Goal: Task Accomplishment & Management: Use online tool/utility

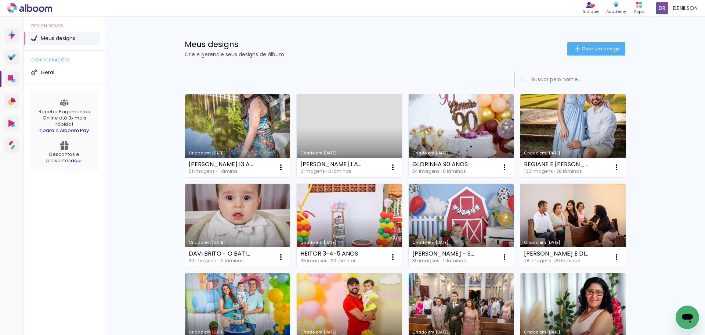
click at [343, 217] on link "Criado em [DATE]" at bounding box center [349, 225] width 105 height 83
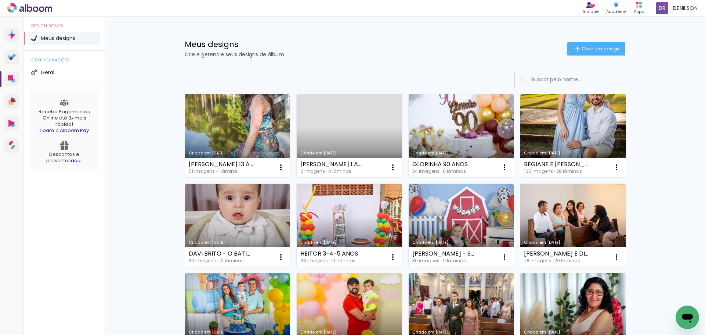
click at [242, 140] on link "Criado em [DATE]" at bounding box center [237, 135] width 105 height 83
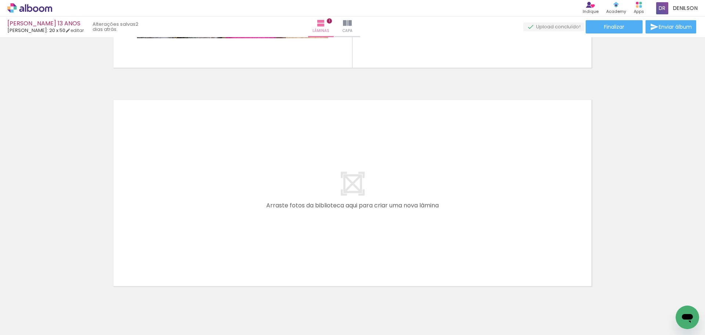
scroll to position [213, 0]
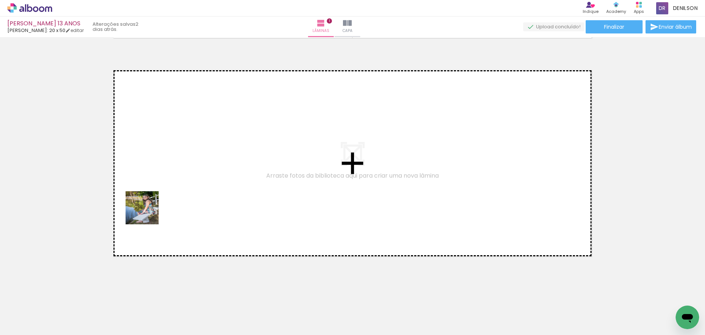
drag, startPoint x: 104, startPoint y: 268, endPoint x: 151, endPoint y: 206, distance: 78.1
click at [151, 206] on quentale-workspace at bounding box center [352, 167] width 705 height 335
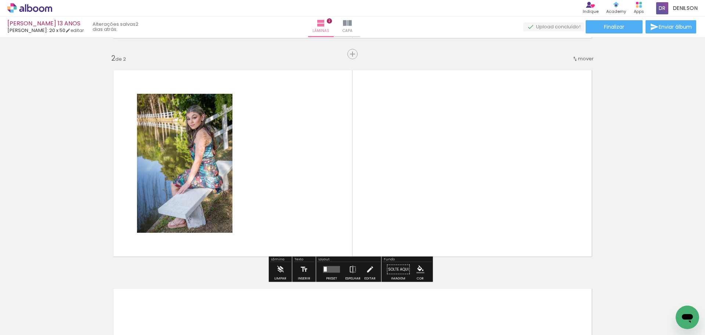
scroll to position [214, 0]
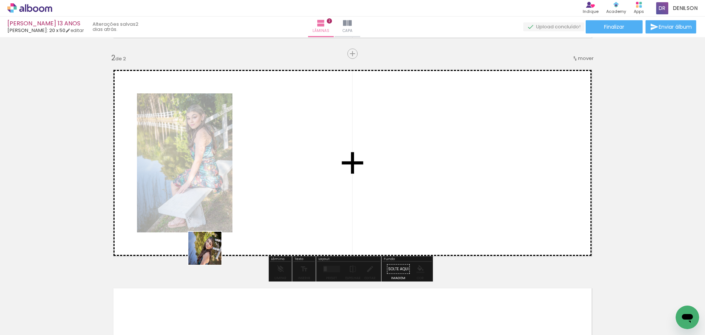
drag, startPoint x: 120, startPoint y: 312, endPoint x: 261, endPoint y: 221, distance: 167.9
click at [261, 220] on quentale-workspace at bounding box center [352, 167] width 705 height 335
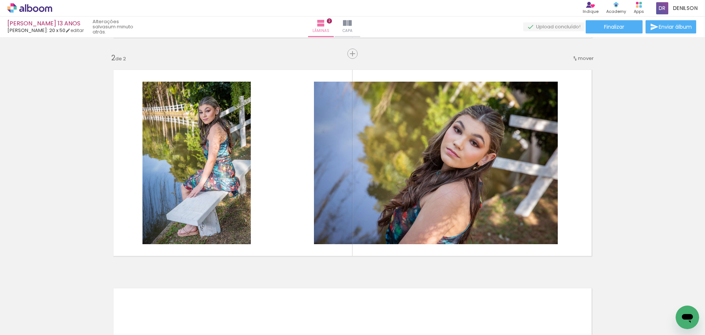
click at [40, 312] on iron-icon at bounding box center [38, 313] width 6 height 6
click at [0, 0] on slot "Não utilizadas" at bounding box center [0, 0] width 0 height 0
type input "Não utilizadas"
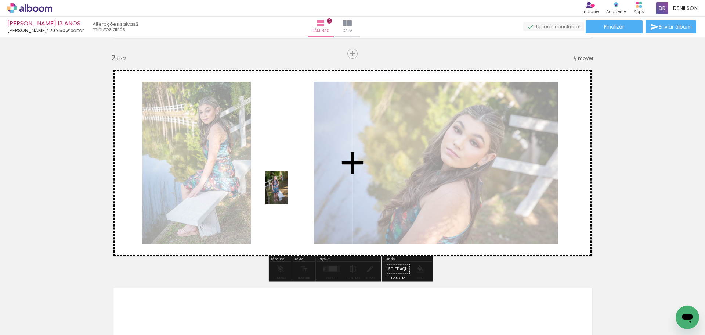
drag, startPoint x: 79, startPoint y: 315, endPoint x: 288, endPoint y: 193, distance: 241.4
click at [288, 193] on quentale-workspace at bounding box center [352, 167] width 705 height 335
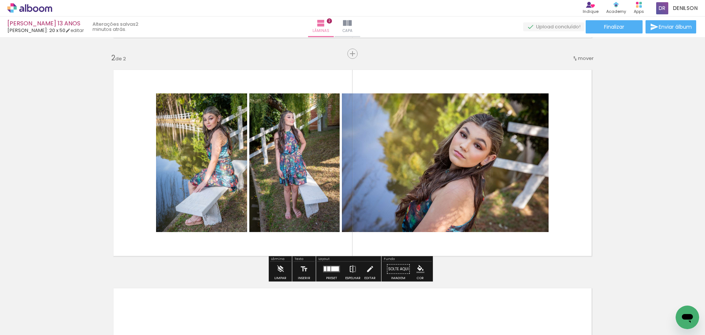
click at [350, 268] on iron-icon at bounding box center [353, 268] width 8 height 15
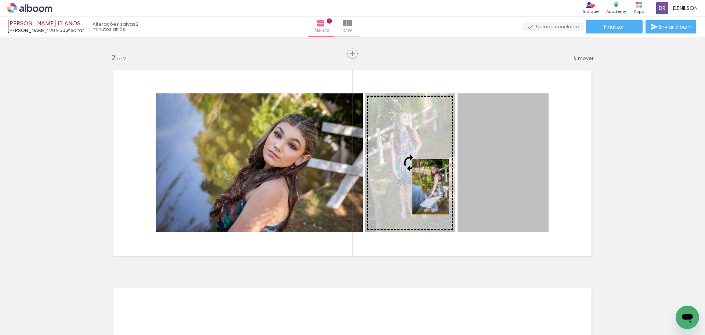
drag, startPoint x: 497, startPoint y: 192, endPoint x: 419, endPoint y: 184, distance: 78.3
click at [0, 0] on slot at bounding box center [0, 0] width 0 height 0
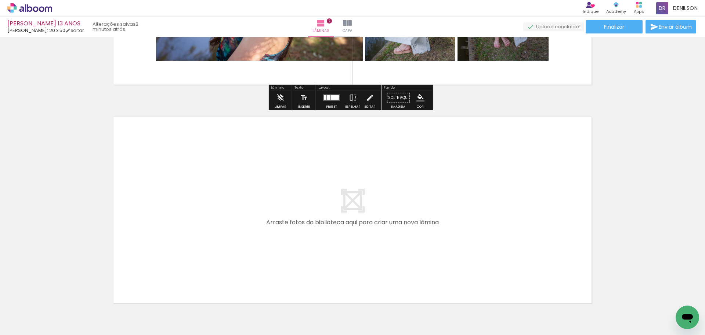
scroll to position [397, 0]
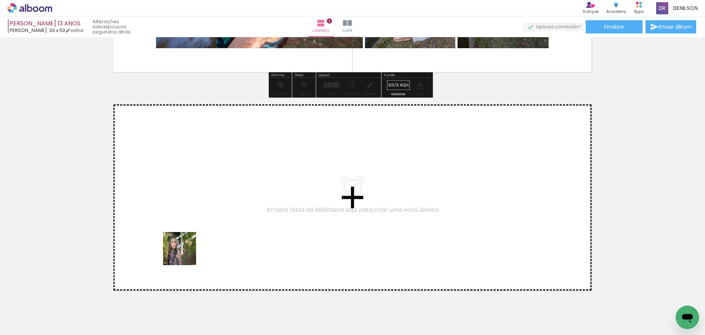
drag, startPoint x: 138, startPoint y: 296, endPoint x: 194, endPoint y: 232, distance: 85.6
click at [194, 232] on quentale-workspace at bounding box center [352, 167] width 705 height 335
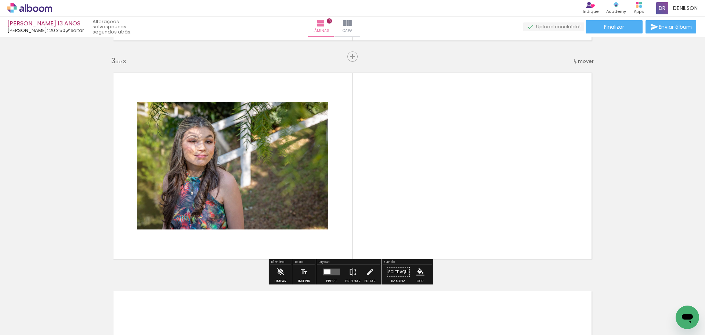
scroll to position [432, 0]
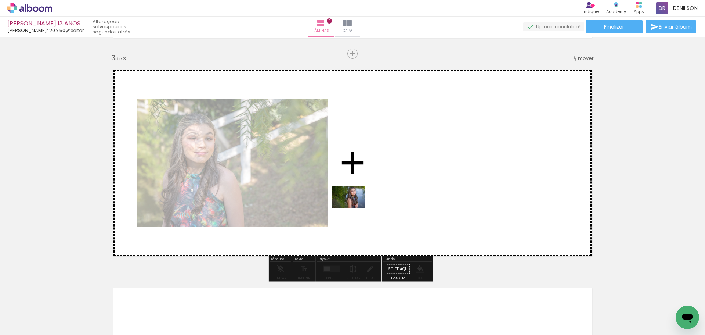
drag, startPoint x: 116, startPoint y: 312, endPoint x: 411, endPoint y: 195, distance: 316.9
click at [411, 195] on quentale-workspace at bounding box center [352, 167] width 705 height 335
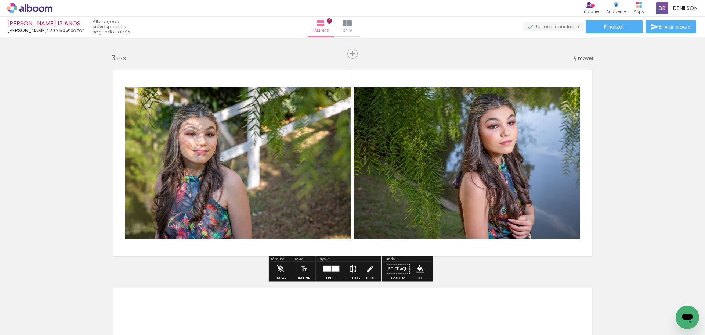
click at [349, 269] on iron-icon at bounding box center [353, 268] width 8 height 15
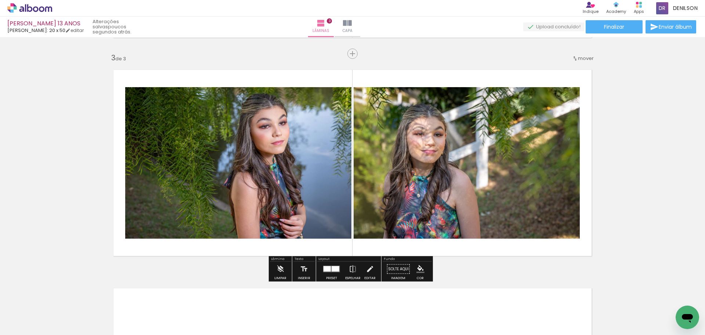
click at [330, 266] on div at bounding box center [332, 268] width 20 height 15
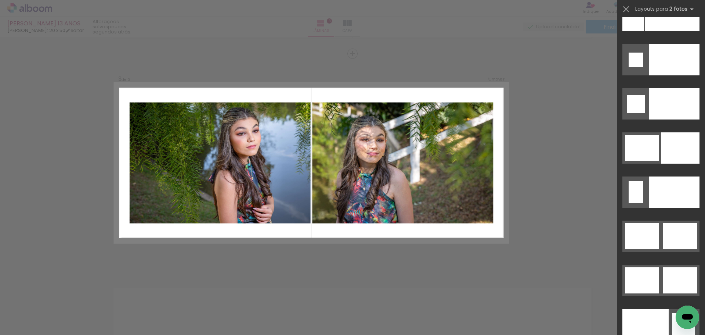
scroll to position [3488, 0]
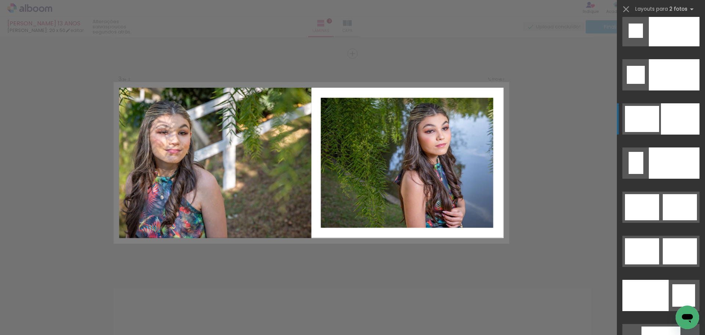
click at [690, 122] on div at bounding box center [680, 118] width 39 height 31
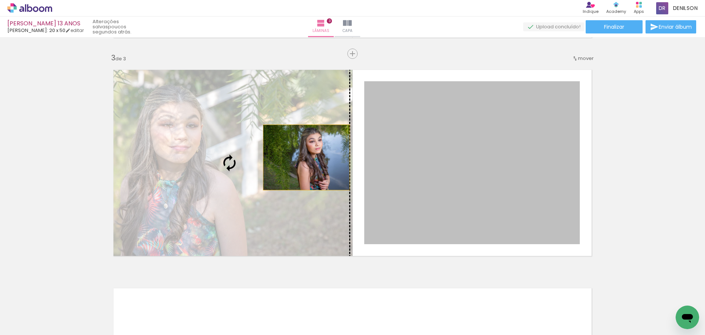
drag, startPoint x: 443, startPoint y: 156, endPoint x: 303, endPoint y: 157, distance: 139.9
click at [0, 0] on slot at bounding box center [0, 0] width 0 height 0
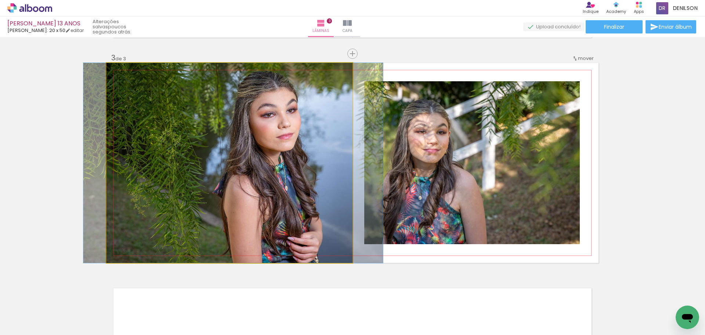
drag, startPoint x: 250, startPoint y: 141, endPoint x: 255, endPoint y: 138, distance: 5.5
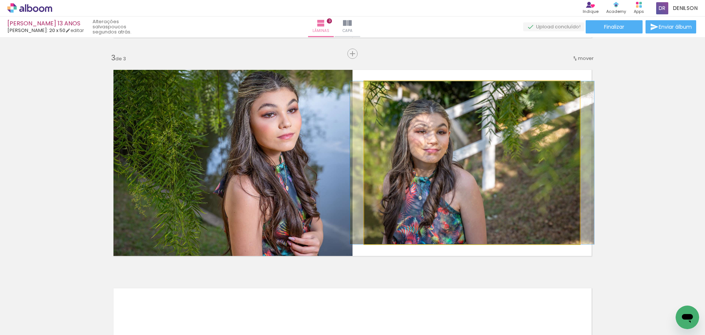
click at [463, 131] on quentale-photo at bounding box center [472, 162] width 216 height 163
click at [465, 138] on quentale-photo at bounding box center [472, 162] width 216 height 163
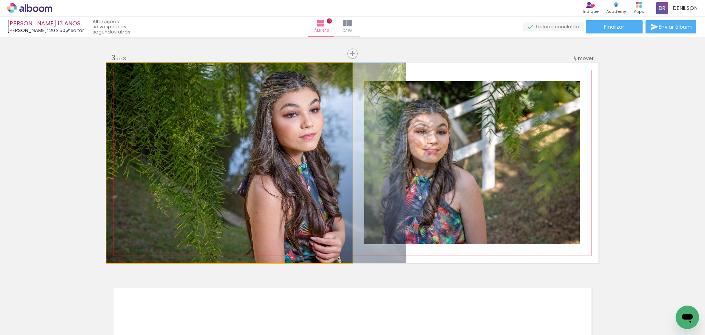
drag, startPoint x: 330, startPoint y: 142, endPoint x: 352, endPoint y: 140, distance: 22.2
click at [352, 140] on quentale-layouter at bounding box center [352, 163] width 492 height 200
click at [293, 161] on quentale-photo at bounding box center [229, 163] width 246 height 200
click at [294, 154] on quentale-photo at bounding box center [229, 163] width 246 height 200
click at [301, 206] on quentale-photo at bounding box center [229, 163] width 246 height 200
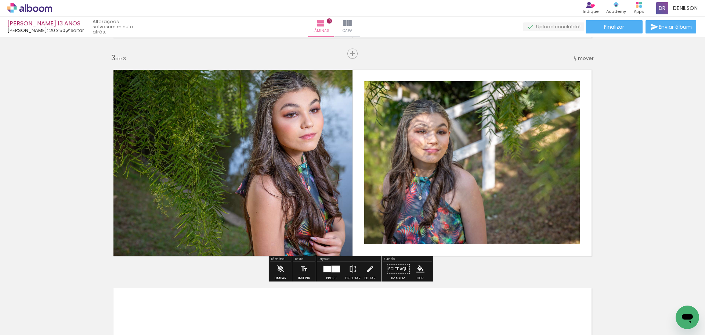
drag, startPoint x: 510, startPoint y: 269, endPoint x: 503, endPoint y: 260, distance: 11.4
click at [509, 269] on div "Inserir lâmina 1 de 3 Inserir lâmina 2 de 3 Inserir lâmina 3 de 3" at bounding box center [352, 44] width 705 height 873
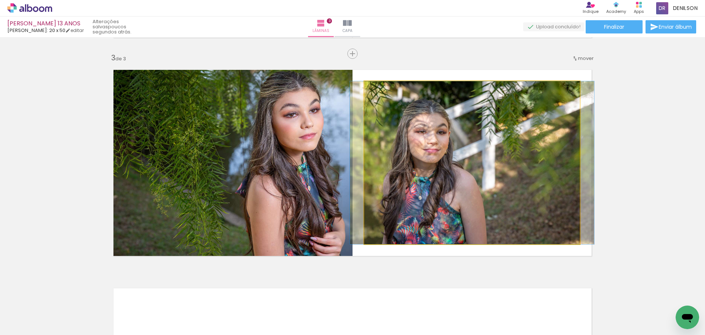
click at [493, 225] on quentale-photo at bounding box center [472, 162] width 216 height 163
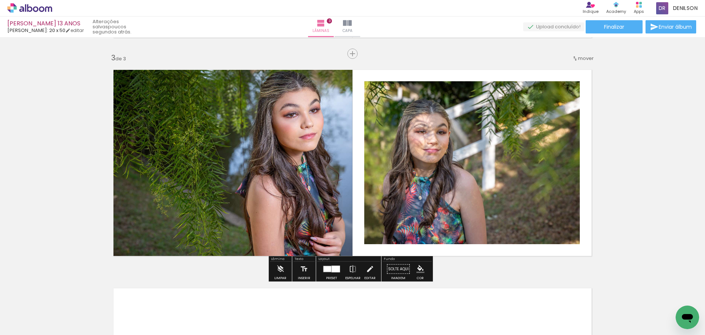
click at [332, 268] on div at bounding box center [336, 268] width 8 height 7
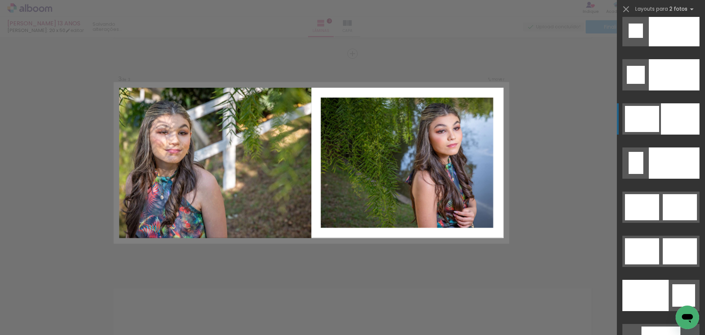
scroll to position [3569, 0]
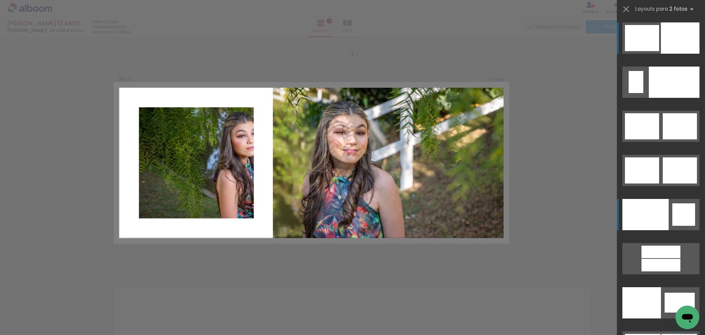
click at [654, 212] on div at bounding box center [645, 214] width 46 height 31
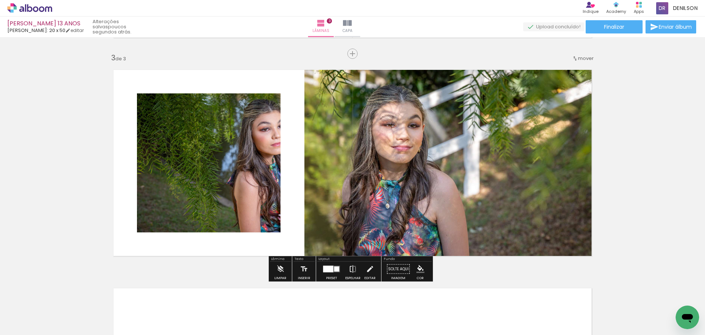
click at [354, 270] on iron-icon at bounding box center [353, 268] width 8 height 15
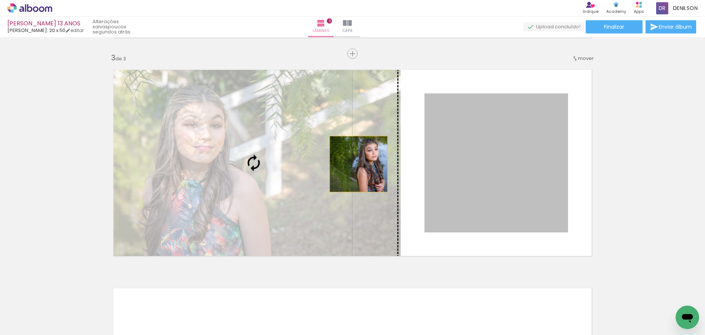
drag, startPoint x: 458, startPoint y: 164, endPoint x: 343, endPoint y: 163, distance: 114.9
click at [0, 0] on slot at bounding box center [0, 0] width 0 height 0
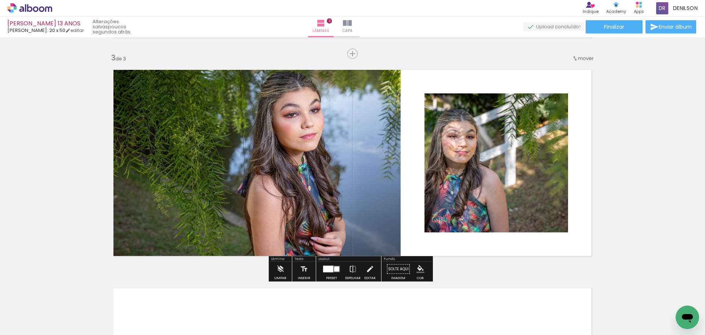
click at [464, 171] on quentale-photo at bounding box center [496, 162] width 144 height 139
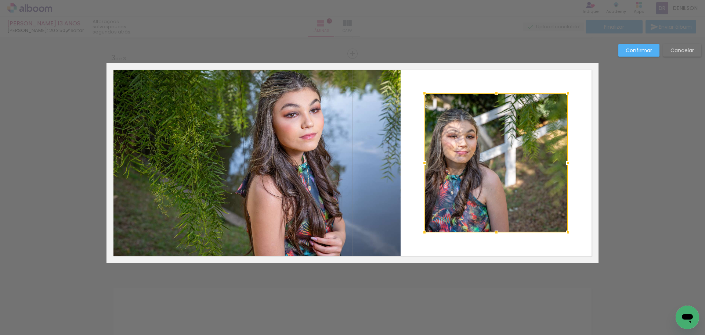
drag, startPoint x: 640, startPoint y: 50, endPoint x: 635, endPoint y: 58, distance: 9.9
click at [0, 0] on slot "Confirmar" at bounding box center [0, 0] width 0 height 0
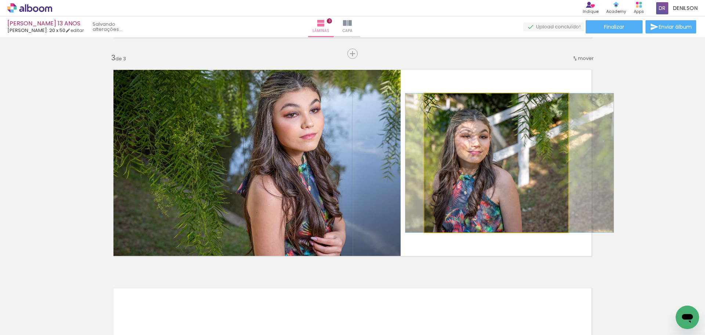
drag, startPoint x: 494, startPoint y: 151, endPoint x: 507, endPoint y: 151, distance: 13.2
click at [513, 151] on quentale-photo at bounding box center [496, 162] width 144 height 139
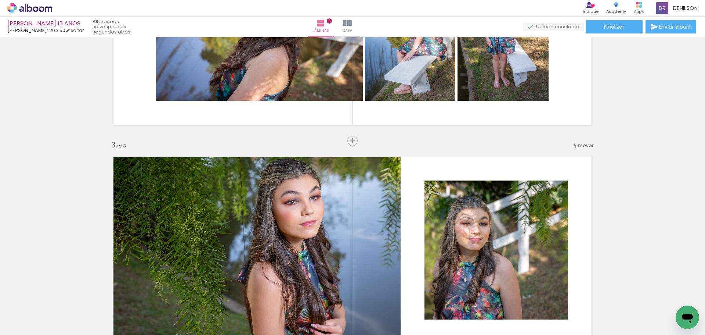
scroll to position [322, 0]
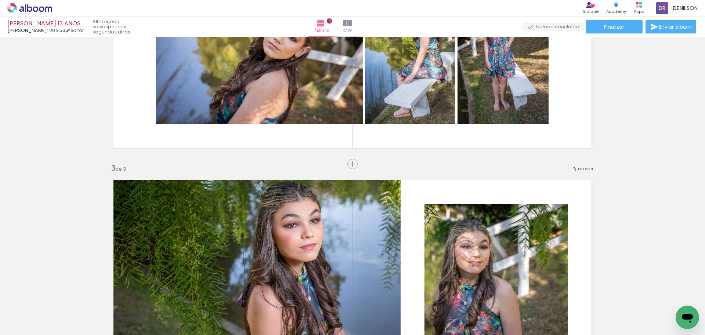
click at [588, 169] on span "mover" at bounding box center [586, 168] width 16 height 7
click at [564, 179] on span "2" at bounding box center [566, 179] width 4 height 12
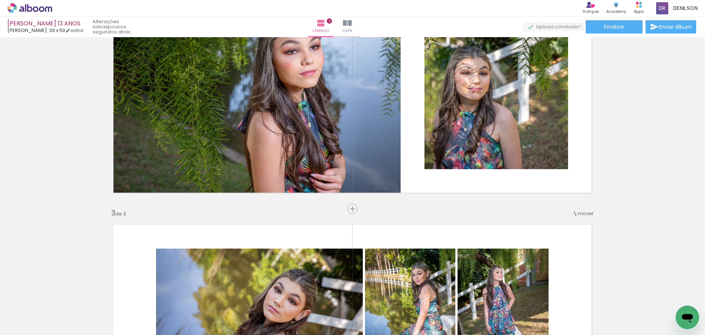
scroll to position [250, 0]
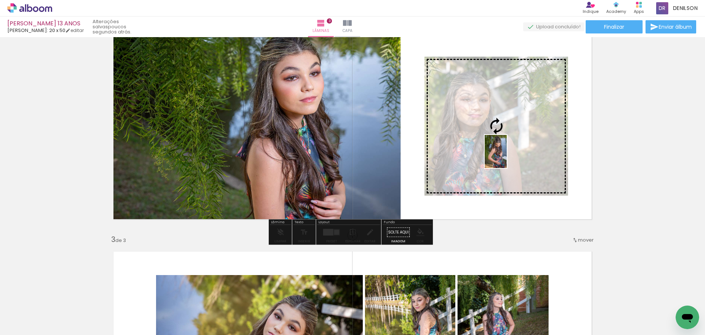
drag, startPoint x: 118, startPoint y: 316, endPoint x: 507, endPoint y: 157, distance: 419.8
click at [507, 157] on quentale-workspace at bounding box center [352, 167] width 705 height 335
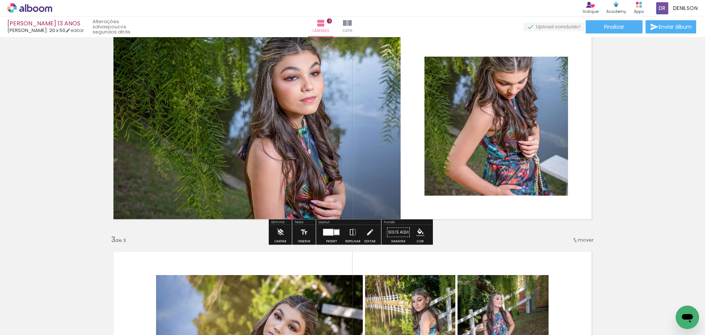
click at [510, 151] on quentale-photo at bounding box center [496, 126] width 144 height 139
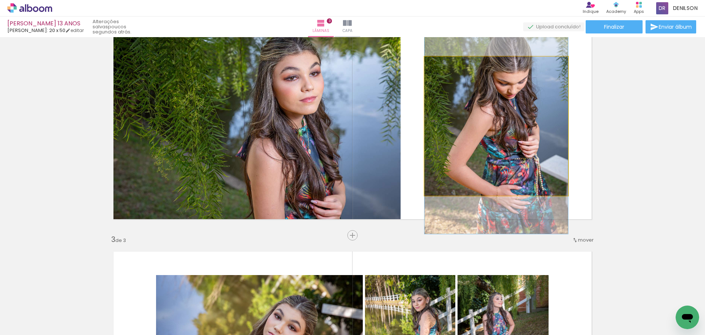
click at [510, 151] on quentale-photo at bounding box center [496, 126] width 144 height 139
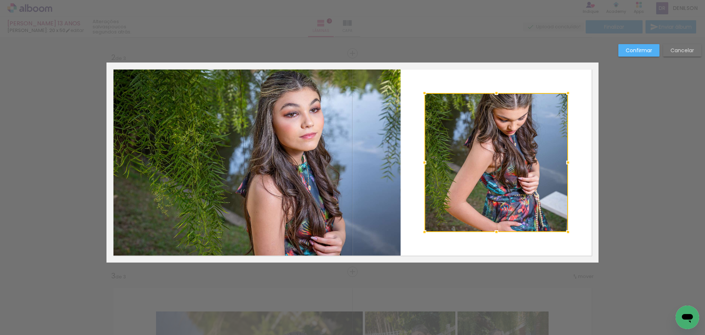
scroll to position [214, 0]
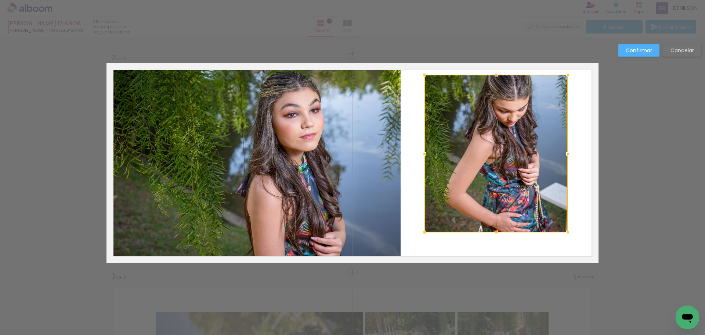
drag, startPoint x: 493, startPoint y: 94, endPoint x: 495, endPoint y: 76, distance: 18.9
click at [495, 76] on div at bounding box center [496, 74] width 15 height 15
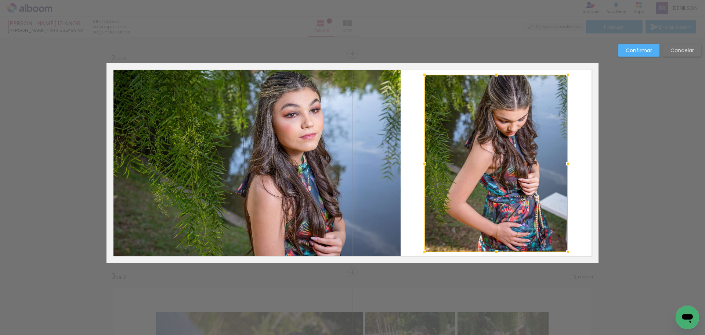
drag, startPoint x: 495, startPoint y: 232, endPoint x: 495, endPoint y: 252, distance: 19.8
click at [495, 252] on div at bounding box center [496, 252] width 15 height 15
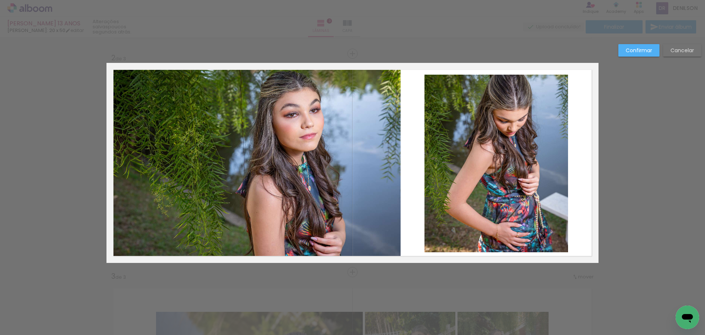
click at [487, 170] on quentale-photo at bounding box center [496, 163] width 144 height 177
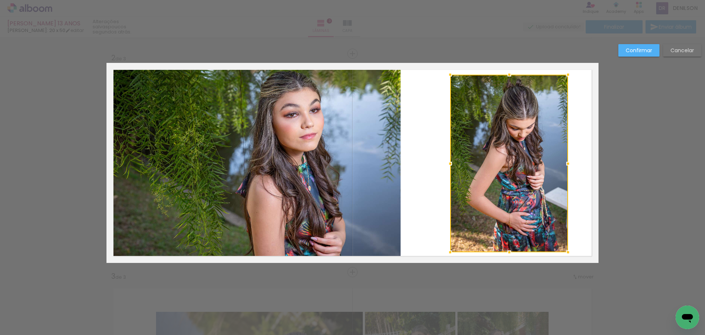
drag, startPoint x: 426, startPoint y: 163, endPoint x: 451, endPoint y: 167, distance: 26.0
click at [451, 167] on div at bounding box center [450, 163] width 15 height 15
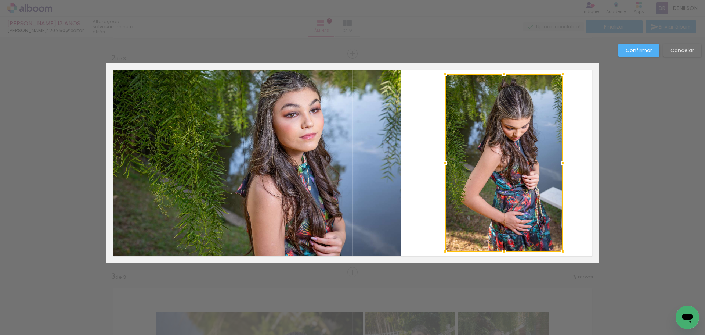
drag, startPoint x: 508, startPoint y: 165, endPoint x: 503, endPoint y: 169, distance: 6.1
click at [503, 169] on div at bounding box center [504, 162] width 118 height 177
click at [0, 0] on slot "Confirmar" at bounding box center [0, 0] width 0 height 0
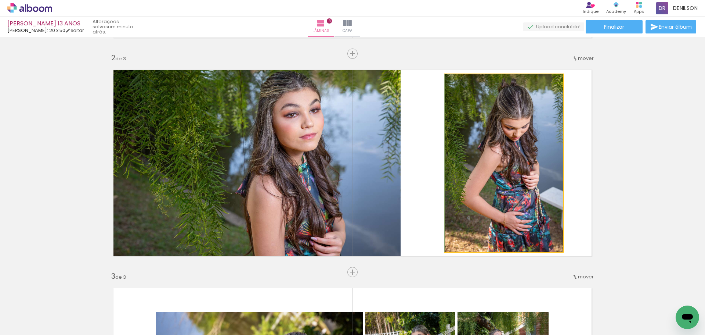
click at [494, 159] on quentale-photo at bounding box center [504, 162] width 118 height 177
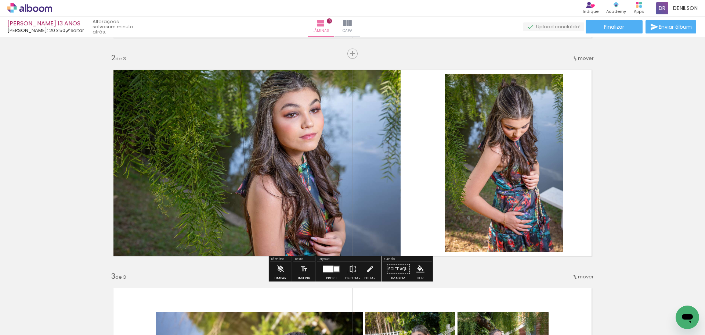
click at [506, 152] on quentale-photo at bounding box center [504, 162] width 118 height 177
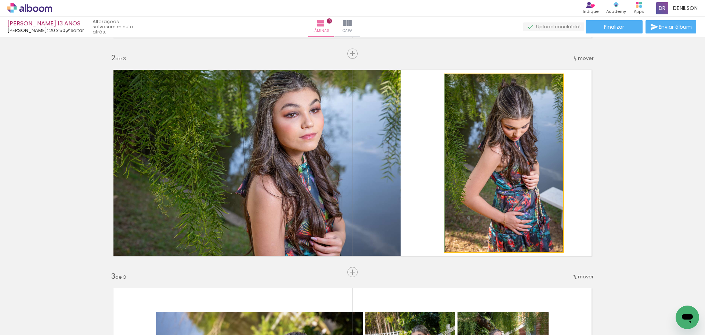
click at [506, 152] on quentale-photo at bounding box center [504, 162] width 118 height 177
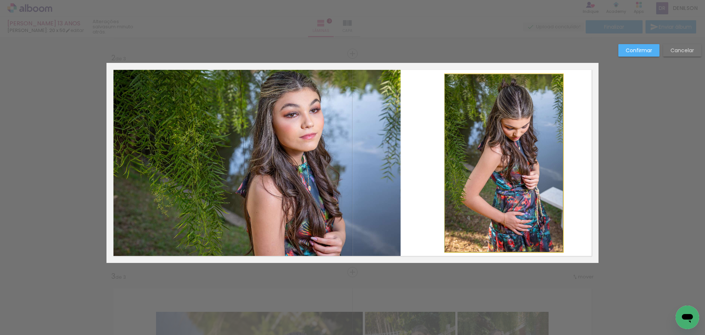
click at [487, 113] on quentale-photo at bounding box center [504, 162] width 118 height 177
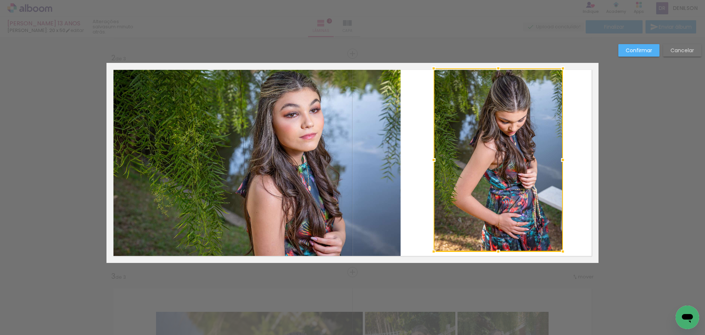
drag, startPoint x: 441, startPoint y: 72, endPoint x: 430, endPoint y: 60, distance: 16.9
click at [430, 60] on div "Inserir lâmina 1 de 3 Inserir lâmina 2 de 3 Inserir lâmina 3 de 3 Confirmar Can…" at bounding box center [352, 268] width 705 height 890
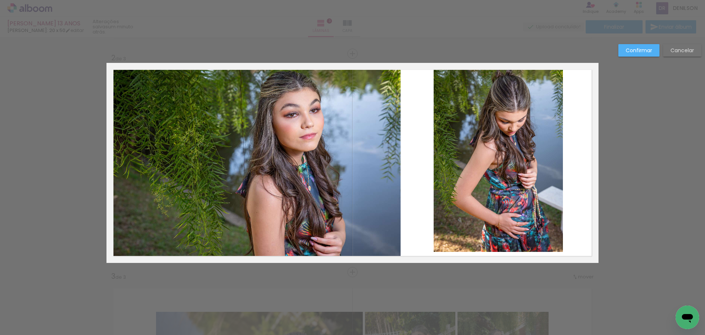
click at [506, 210] on quentale-photo at bounding box center [498, 159] width 129 height 183
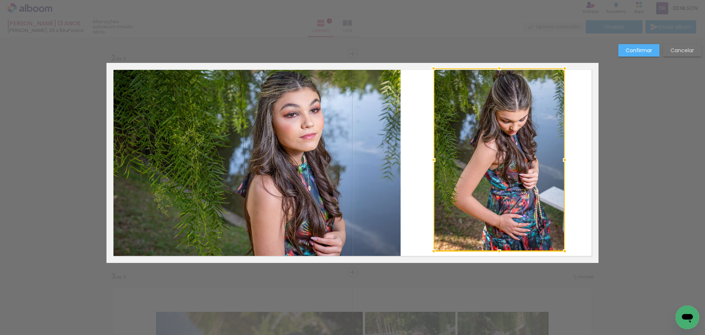
drag, startPoint x: 560, startPoint y: 252, endPoint x: 563, endPoint y: 256, distance: 5.4
click at [563, 256] on div at bounding box center [564, 250] width 15 height 15
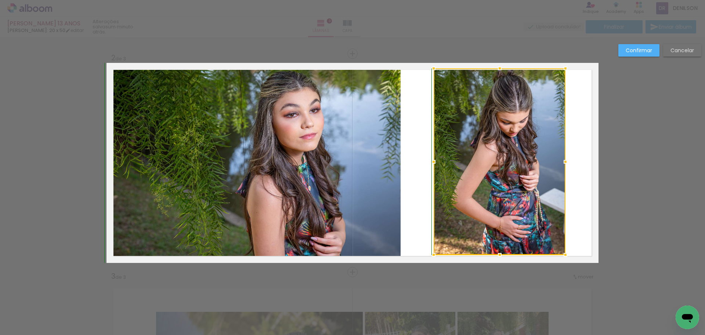
drag, startPoint x: 497, startPoint y: 261, endPoint x: 497, endPoint y: 271, distance: 9.9
click at [496, 273] on div "Inserir lâmina 1 de 3 Inserir lâmina 2 de 3 Inserir lâmina 3 de 3 Confirmar Can…" at bounding box center [352, 268] width 705 height 890
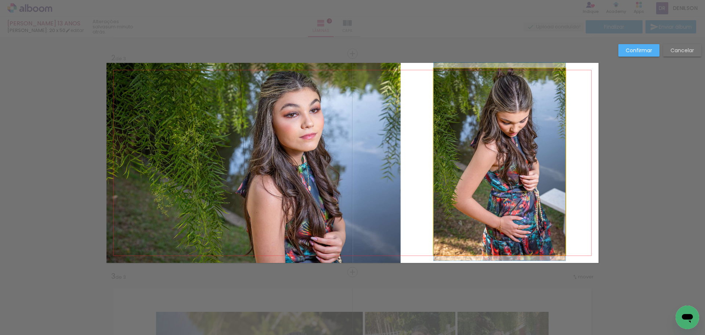
click at [499, 241] on quentale-photo at bounding box center [500, 161] width 132 height 187
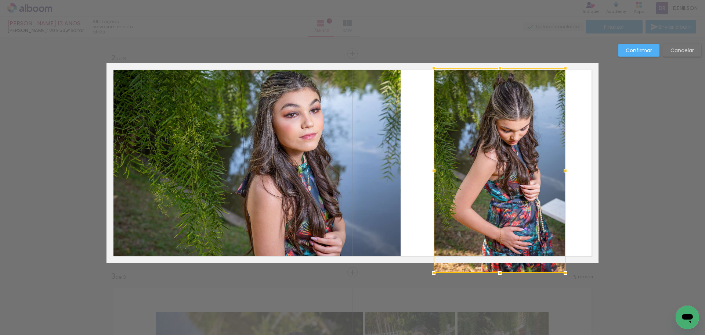
drag, startPoint x: 499, startPoint y: 255, endPoint x: 499, endPoint y: 262, distance: 7.4
click at [499, 262] on div at bounding box center [500, 170] width 132 height 204
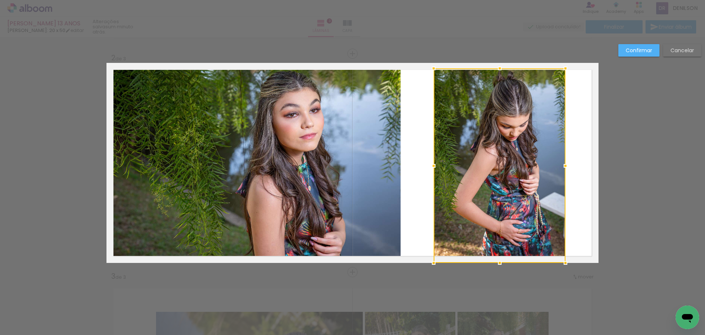
drag, startPoint x: 514, startPoint y: 146, endPoint x: 512, endPoint y: 133, distance: 13.1
click at [515, 144] on div at bounding box center [500, 165] width 132 height 194
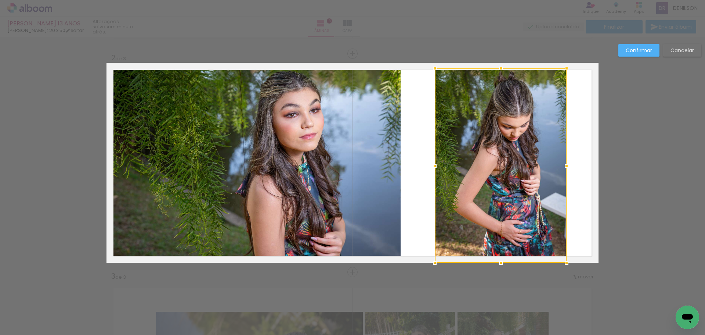
drag, startPoint x: 492, startPoint y: 141, endPoint x: 493, endPoint y: 151, distance: 9.6
click at [493, 151] on div at bounding box center [501, 165] width 132 height 194
drag, startPoint x: 499, startPoint y: 66, endPoint x: 499, endPoint y: 61, distance: 4.4
click at [499, 61] on div "Inserir lâmina 1 de 3 Inserir lâmina 2 de 3 Inserir lâmina 3 de 3 Confirmar Can…" at bounding box center [352, 268] width 705 height 890
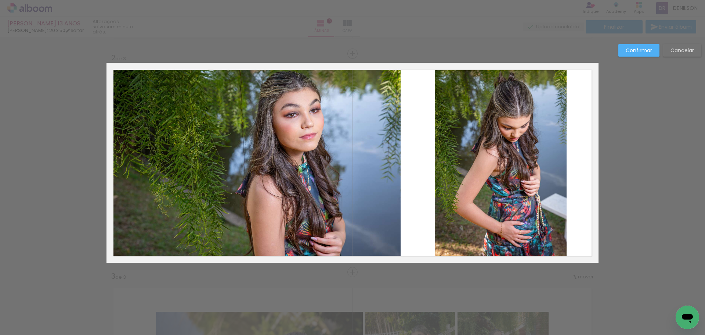
click at [497, 74] on quentale-photo at bounding box center [501, 166] width 132 height 193
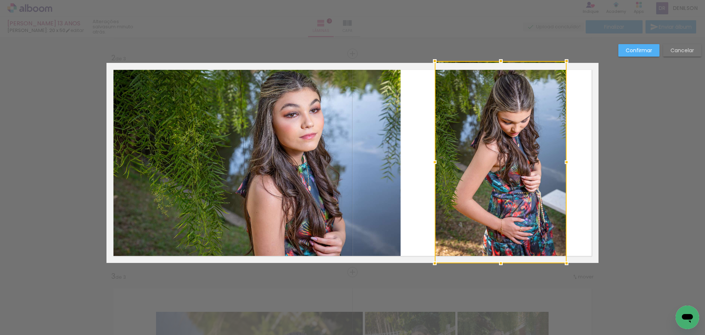
drag, startPoint x: 498, startPoint y: 71, endPoint x: 498, endPoint y: 64, distance: 6.2
click at [498, 64] on div at bounding box center [501, 61] width 15 height 15
drag, startPoint x: 639, startPoint y: 46, endPoint x: 634, endPoint y: 51, distance: 7.3
click at [639, 47] on paper-button "Confirmar" at bounding box center [638, 50] width 41 height 12
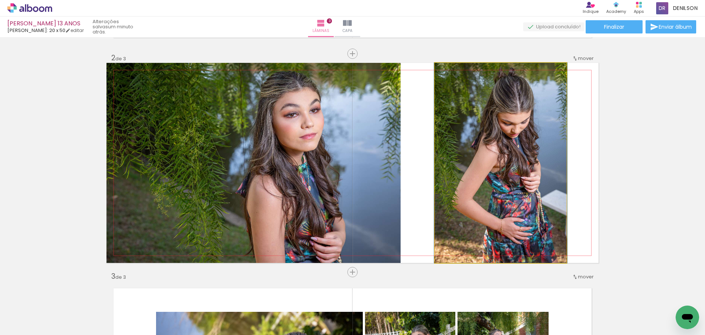
click at [482, 148] on quentale-photo at bounding box center [501, 163] width 132 height 200
drag, startPoint x: 523, startPoint y: 172, endPoint x: 520, endPoint y: 174, distance: 3.9
drag, startPoint x: 521, startPoint y: 165, endPoint x: 534, endPoint y: 165, distance: 12.9
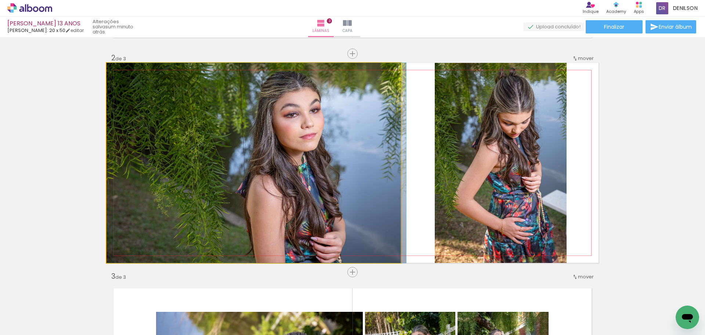
drag, startPoint x: 382, startPoint y: 162, endPoint x: 355, endPoint y: 164, distance: 26.5
click at [381, 162] on quentale-photo at bounding box center [253, 163] width 294 height 200
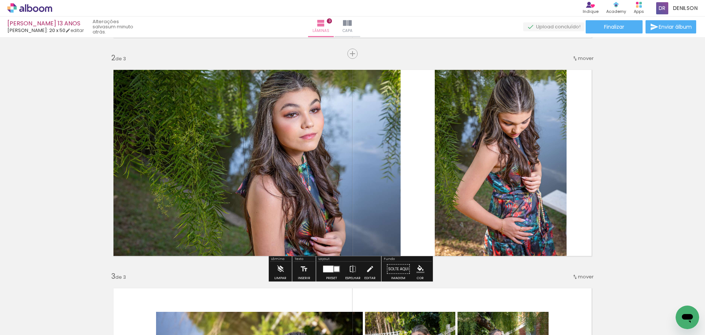
click at [355, 163] on quentale-photo at bounding box center [253, 163] width 294 height 200
click at [356, 163] on quentale-photo at bounding box center [253, 163] width 294 height 200
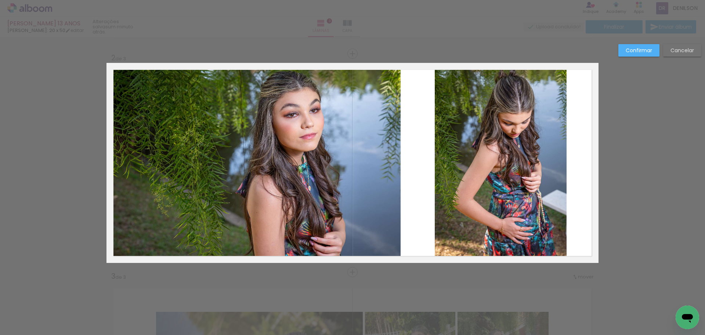
click at [358, 162] on quentale-photo at bounding box center [253, 163] width 294 height 200
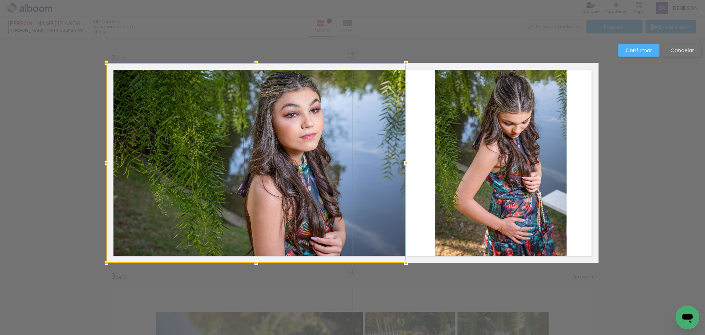
drag, startPoint x: 400, startPoint y: 164, endPoint x: 405, endPoint y: 165, distance: 5.6
click at [405, 165] on div at bounding box center [406, 162] width 15 height 15
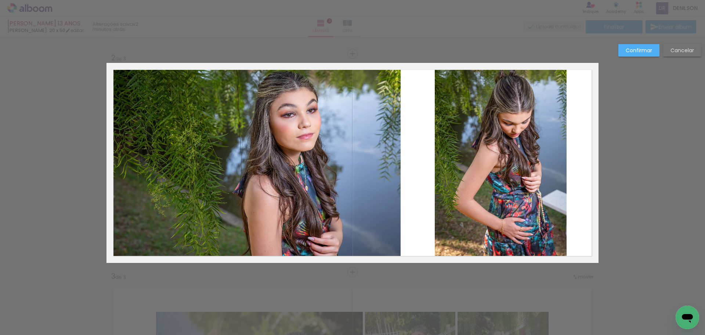
click at [677, 54] on paper-button "Cancelar" at bounding box center [682, 50] width 38 height 12
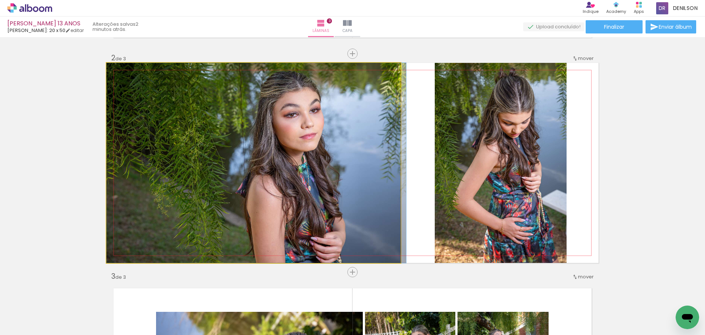
click at [365, 156] on quentale-photo at bounding box center [253, 163] width 294 height 200
click at [366, 156] on quentale-photo at bounding box center [253, 163] width 294 height 200
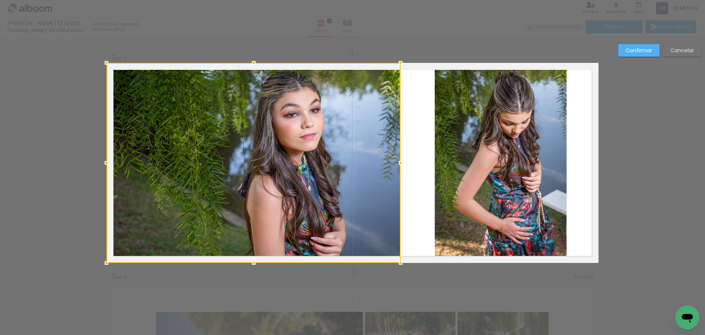
click at [366, 156] on div at bounding box center [253, 163] width 294 height 200
click at [401, 164] on div at bounding box center [404, 162] width 15 height 15
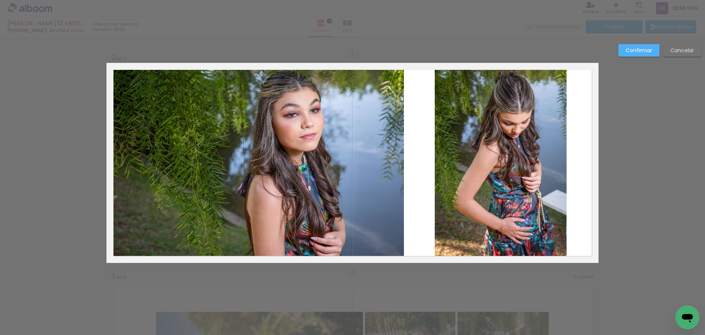
drag, startPoint x: 629, startPoint y: 48, endPoint x: 601, endPoint y: 58, distance: 29.4
click at [0, 0] on slot "Confirmar" at bounding box center [0, 0] width 0 height 0
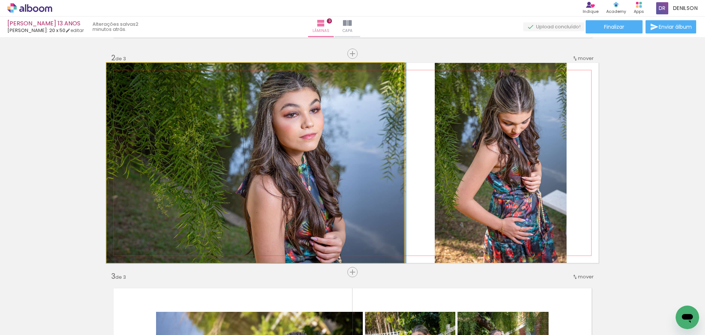
click at [391, 147] on quentale-photo at bounding box center [254, 163] width 297 height 200
click at [392, 147] on quentale-photo at bounding box center [254, 163] width 297 height 200
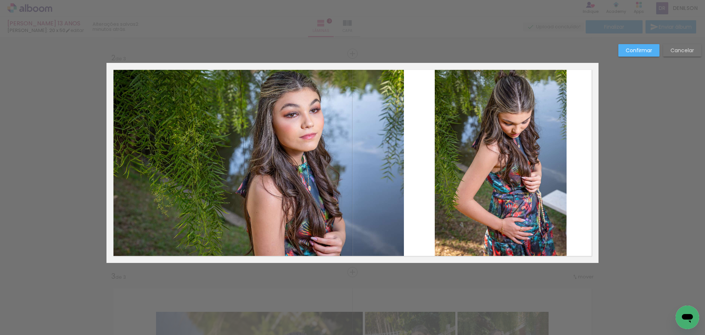
click at [392, 147] on quentale-photo at bounding box center [254, 163] width 297 height 200
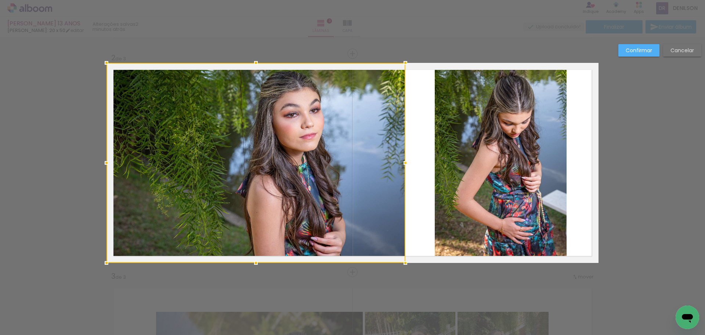
click at [403, 163] on div at bounding box center [405, 162] width 15 height 15
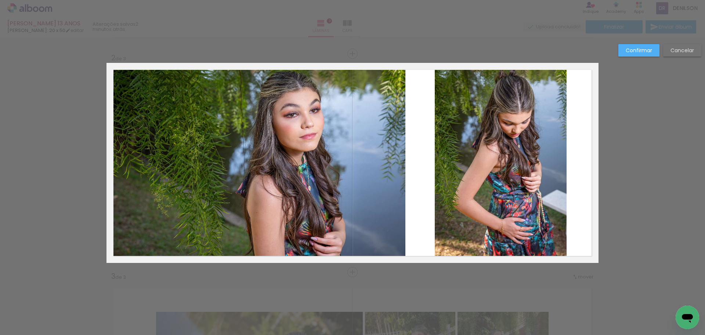
drag, startPoint x: 636, startPoint y: 49, endPoint x: 437, endPoint y: 131, distance: 214.7
click at [0, 0] on slot "Confirmar" at bounding box center [0, 0] width 0 height 0
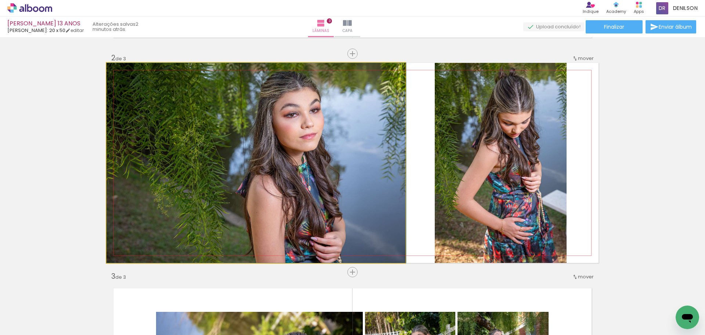
click at [372, 160] on quentale-photo at bounding box center [255, 163] width 299 height 200
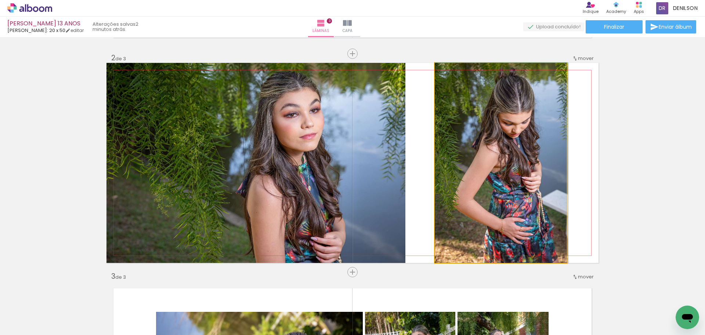
click at [480, 169] on quentale-photo at bounding box center [501, 163] width 132 height 200
click at [495, 172] on quentale-photo at bounding box center [501, 163] width 132 height 200
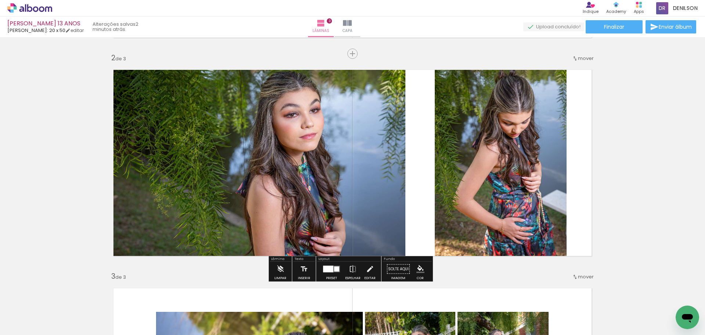
click at [496, 168] on quentale-photo at bounding box center [501, 163] width 132 height 200
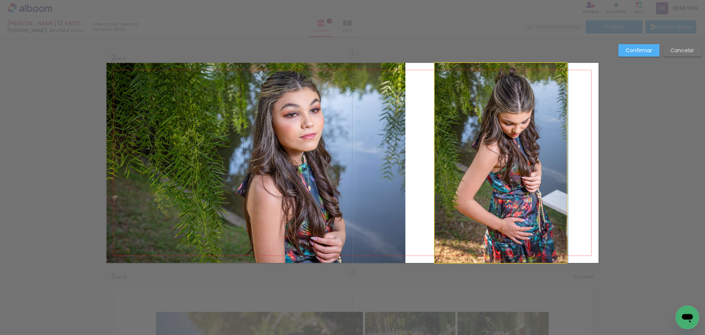
click at [498, 165] on quentale-photo at bounding box center [501, 163] width 132 height 200
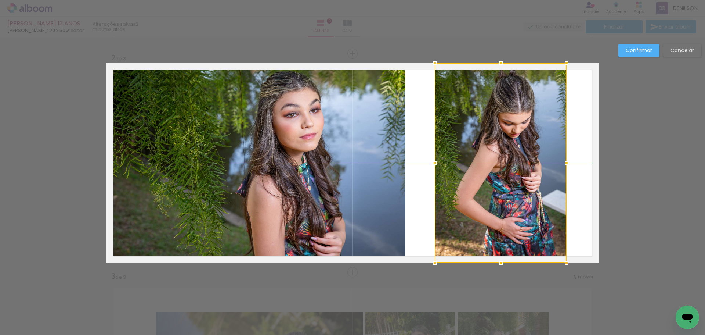
click at [504, 162] on div at bounding box center [501, 163] width 132 height 200
click at [629, 54] on paper-button "Confirmar" at bounding box center [638, 50] width 41 height 12
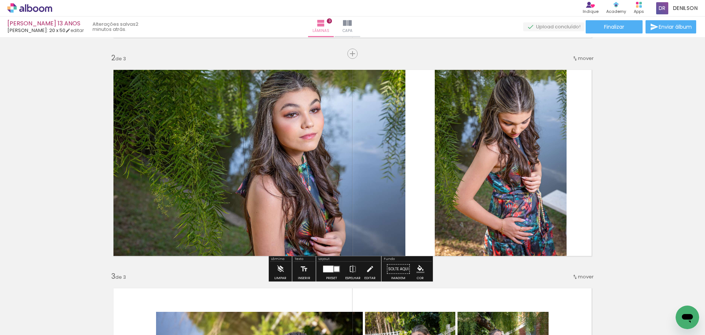
click at [609, 145] on div "Inserir lâmina 1 de 3 Inserir lâmina 2 de 3 Inserir lâmina 3 de 3" at bounding box center [352, 262] width 705 height 873
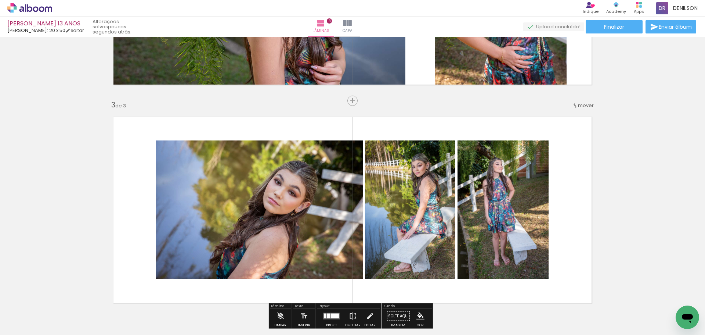
scroll to position [397, 0]
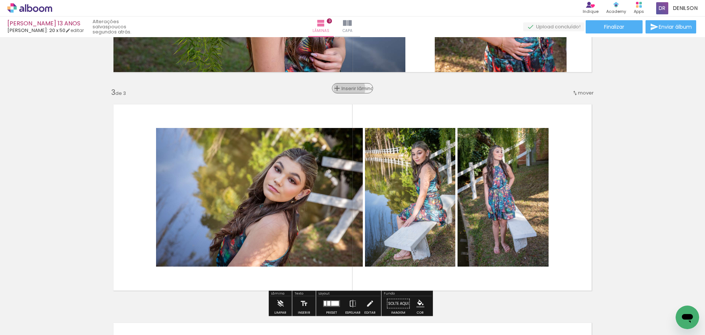
click at [348, 88] on span "Inserir lâmina" at bounding box center [355, 88] width 29 height 5
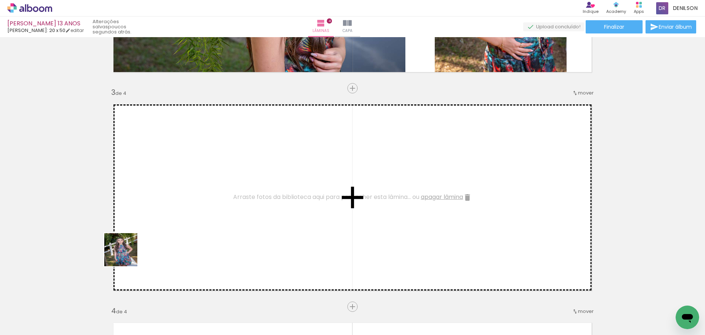
drag, startPoint x: 79, startPoint y: 316, endPoint x: 149, endPoint y: 229, distance: 111.0
click at [149, 229] on quentale-workspace at bounding box center [352, 167] width 705 height 335
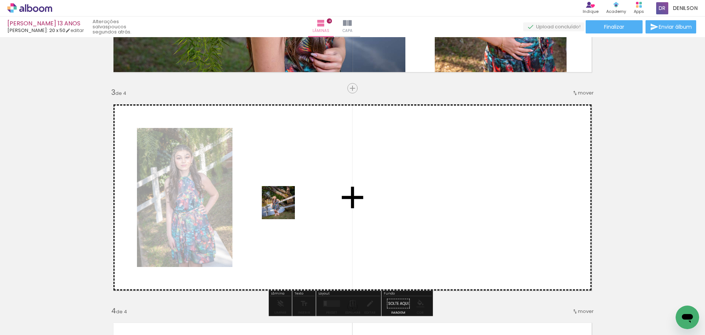
drag, startPoint x: 119, startPoint y: 316, endPoint x: 284, endPoint y: 208, distance: 197.6
click at [284, 208] on quentale-workspace at bounding box center [352, 167] width 705 height 335
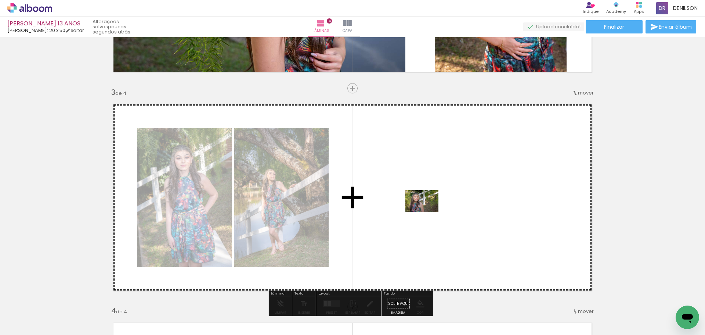
drag, startPoint x: 83, startPoint y: 314, endPoint x: 427, endPoint y: 212, distance: 359.5
click at [427, 212] on quentale-workspace at bounding box center [352, 167] width 705 height 335
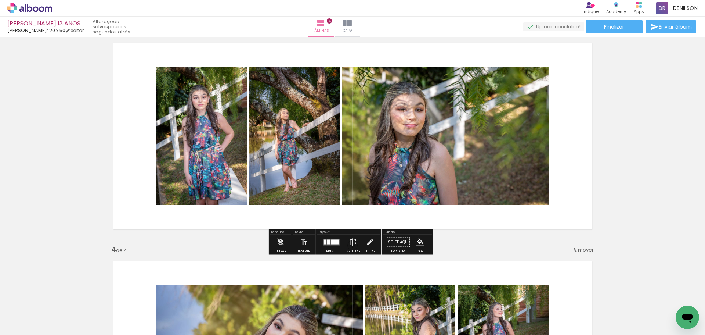
scroll to position [471, 0]
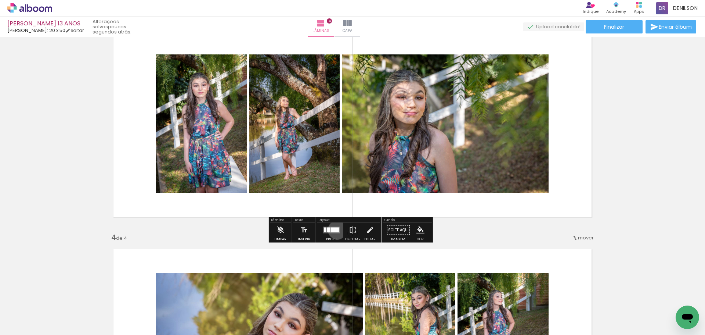
click at [336, 229] on div at bounding box center [335, 229] width 8 height 5
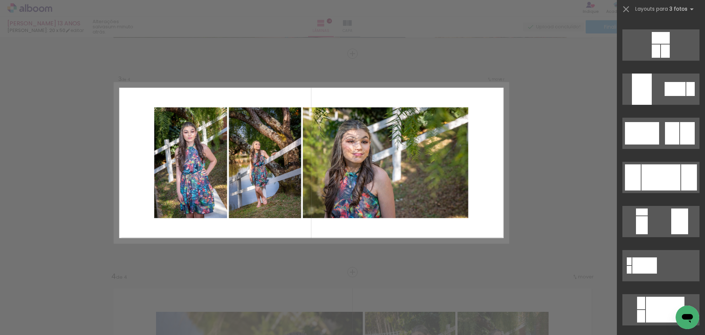
scroll to position [127, 0]
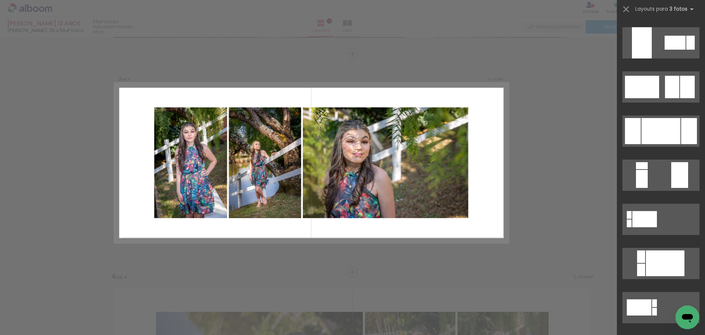
click at [521, 55] on div "Confirmar Cancelar" at bounding box center [352, 159] width 705 height 1108
